Goal: Obtain resource: Download file/media

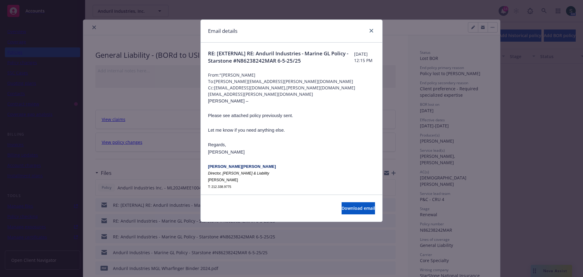
scroll to position [91, 0]
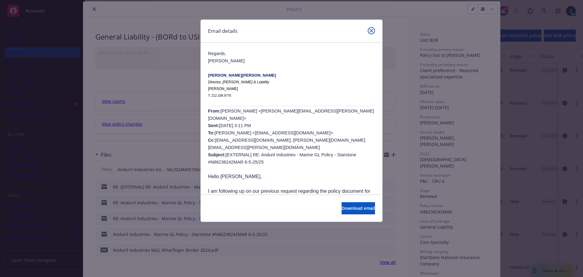
click at [373, 30] on link "close" at bounding box center [371, 30] width 7 height 7
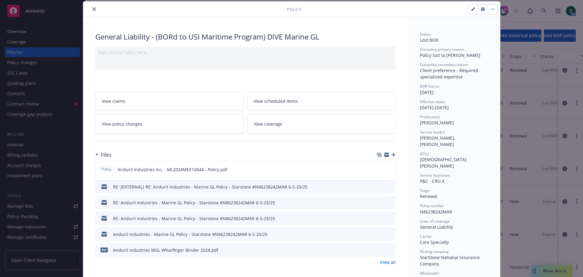
click at [94, 9] on button "close" at bounding box center [93, 8] width 7 height 7
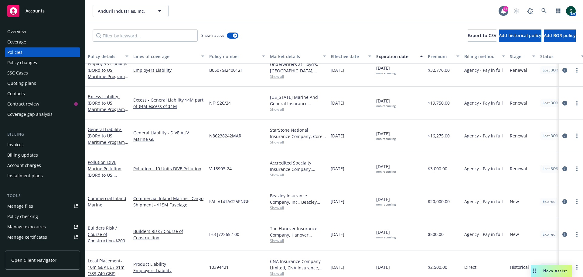
click at [15, 54] on div "Policies" at bounding box center [14, 52] width 15 height 10
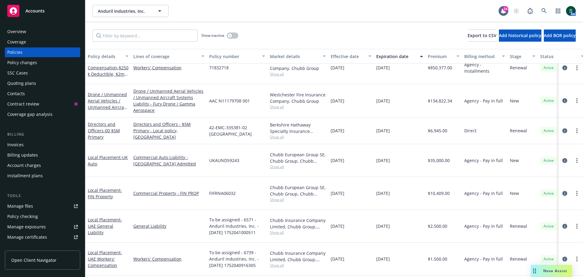
scroll to position [213, 0]
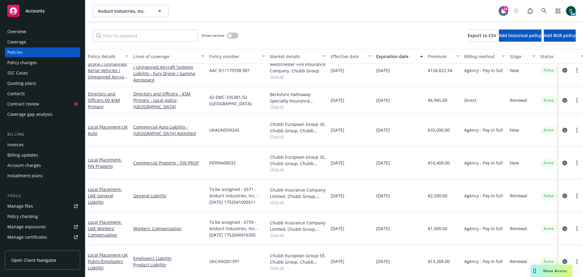
click at [21, 207] on div "Manage files" at bounding box center [20, 206] width 26 height 10
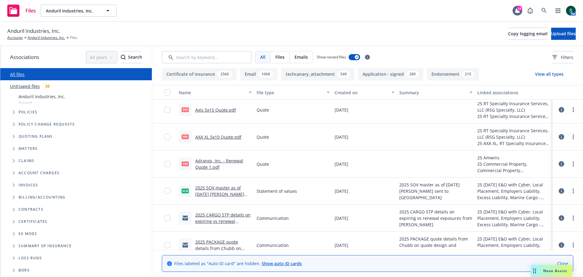
scroll to position [25446, 0]
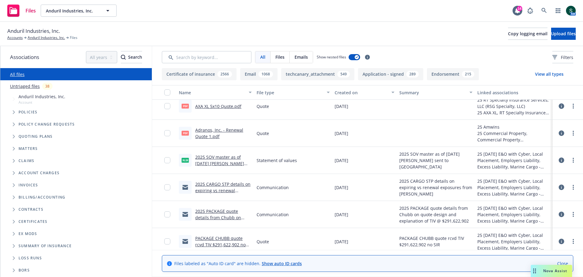
click at [228, 163] on link "2025 SOV master as of [DATE] [PERSON_NAME] sent to Chubb.xlsx" at bounding box center [219, 163] width 49 height 19
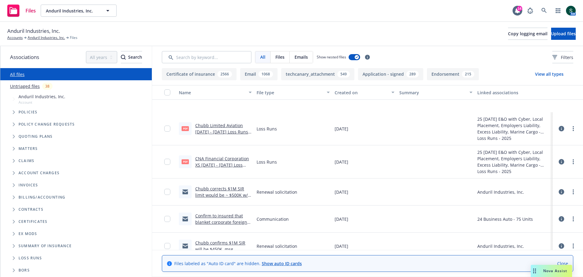
scroll to position [28179, 0]
